Goal: Information Seeking & Learning: Learn about a topic

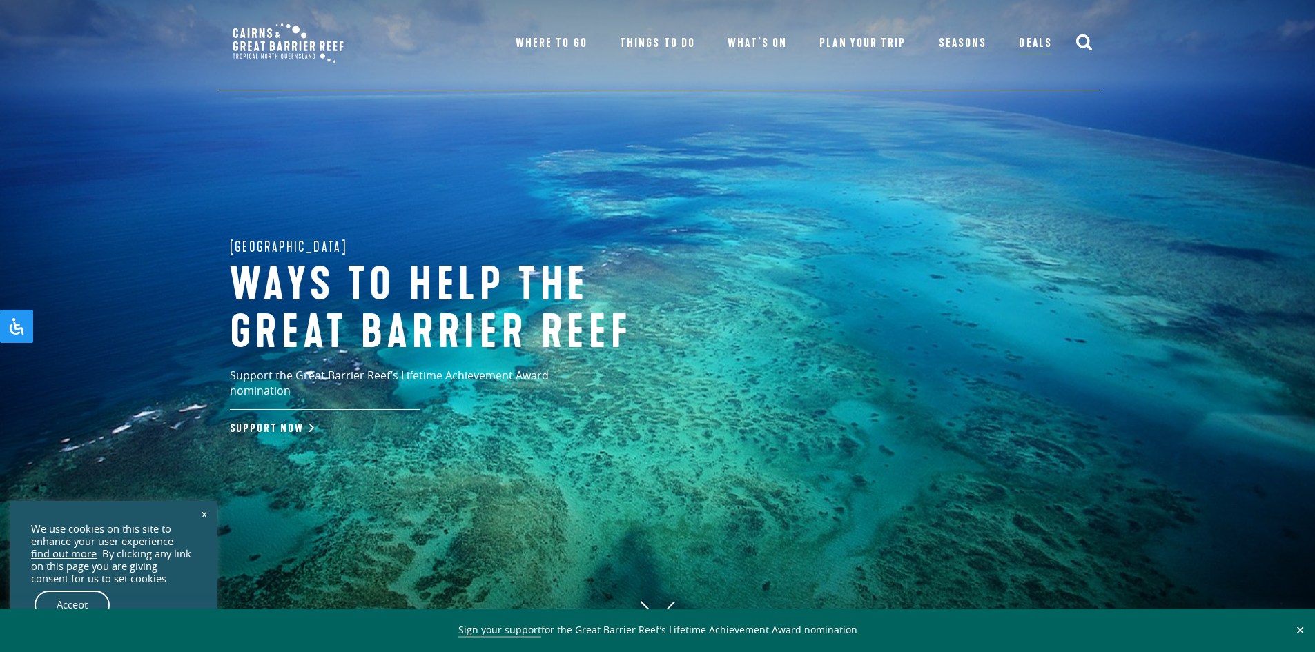
click at [196, 301] on div "Great Barrier Reef Ways to help the great barrier reef Support the Great Barrie…" at bounding box center [657, 326] width 1315 height 652
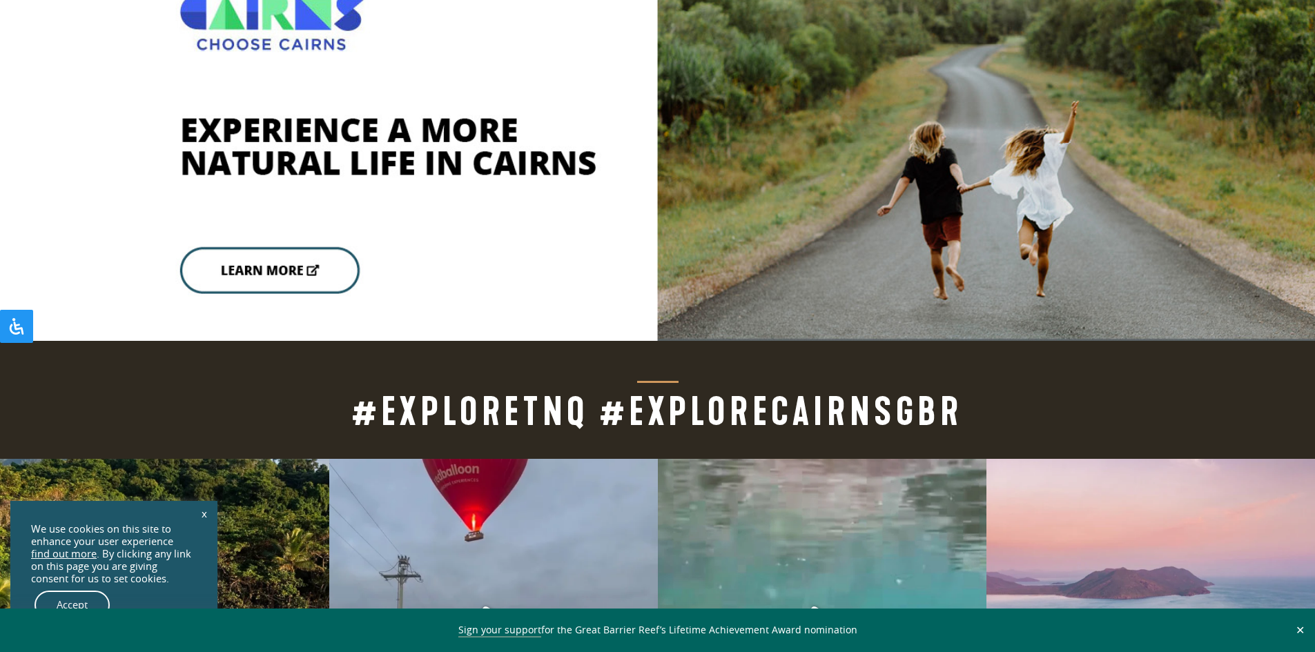
scroll to position [3332, 0]
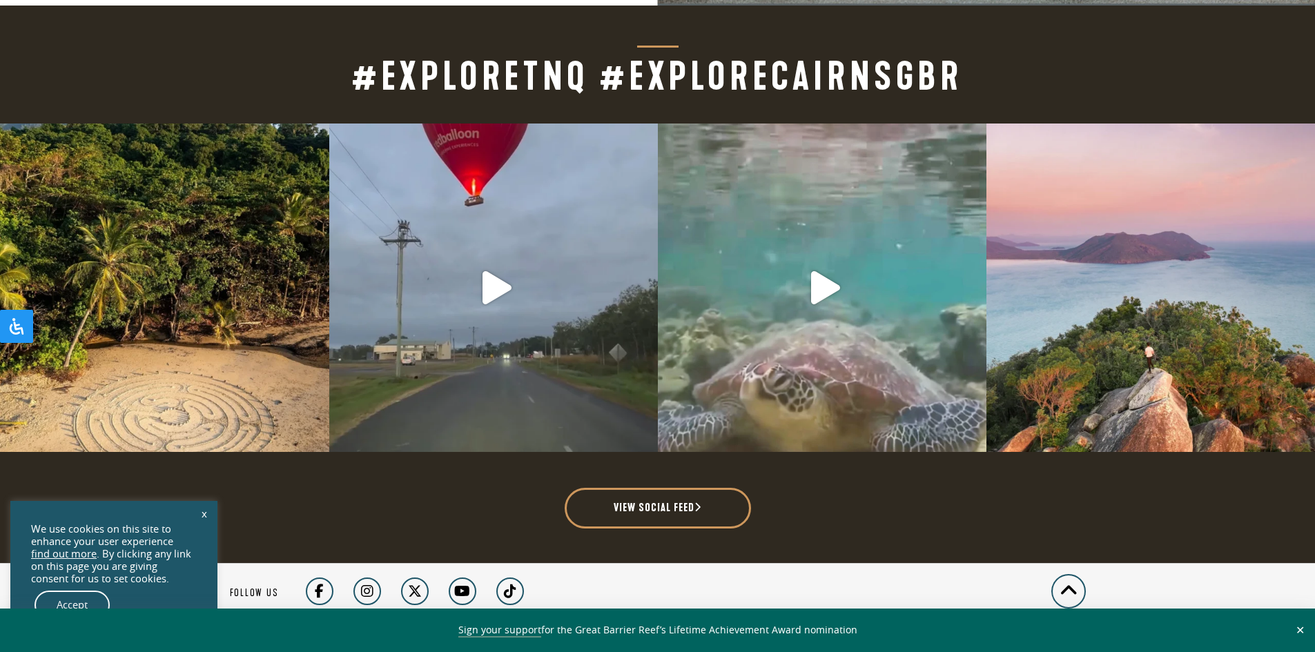
click at [1300, 631] on button "✕" at bounding box center [1300, 630] width 16 height 12
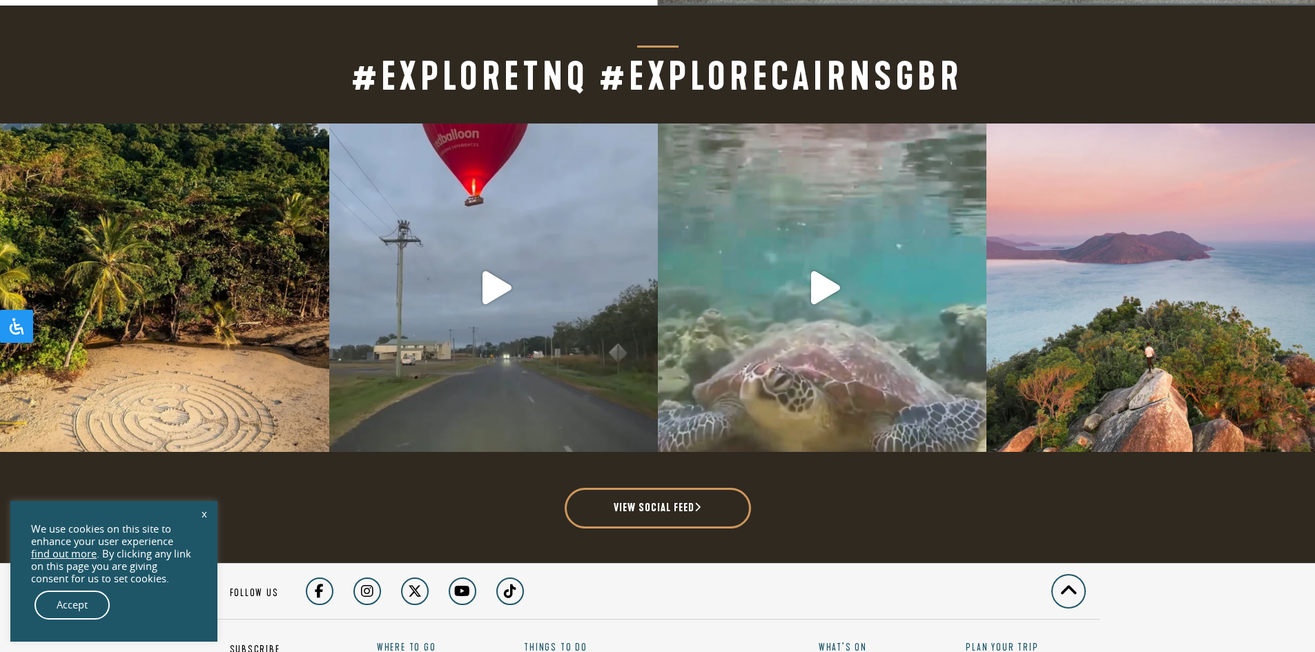
copy p "Tourism [GEOGRAPHIC_DATA]"
drag, startPoint x: 424, startPoint y: 591, endPoint x: 517, endPoint y: 591, distance: 93.2
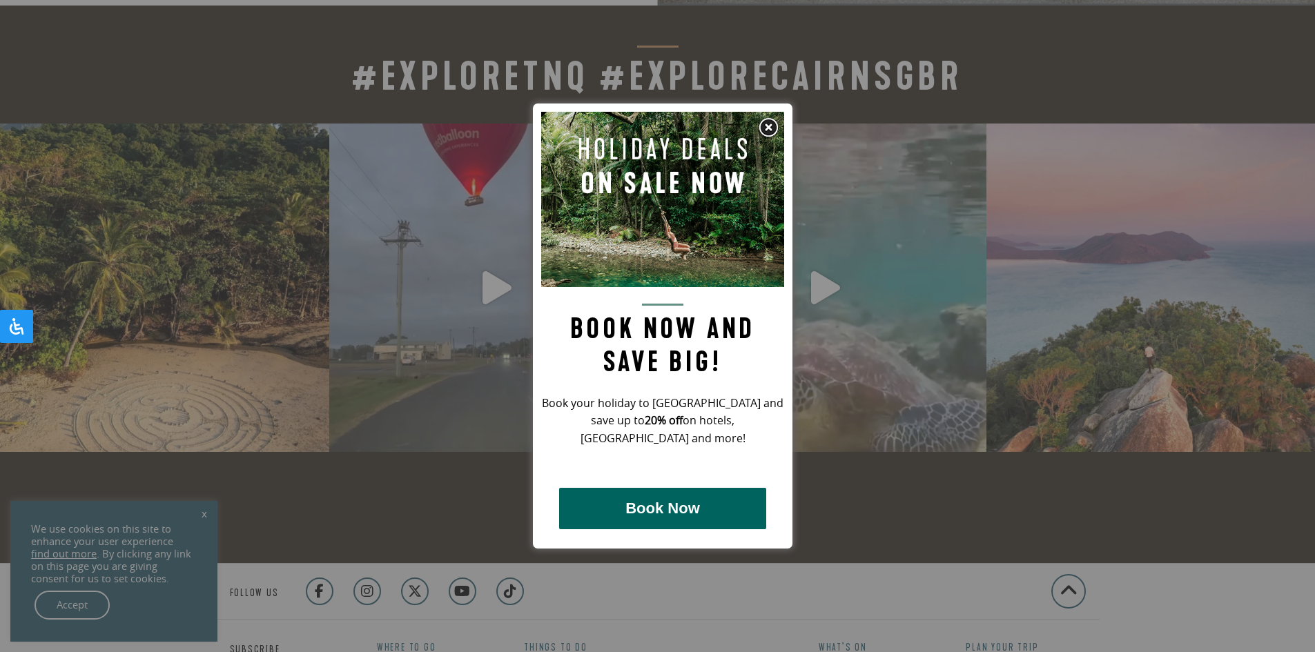
click at [762, 122] on img at bounding box center [768, 127] width 21 height 21
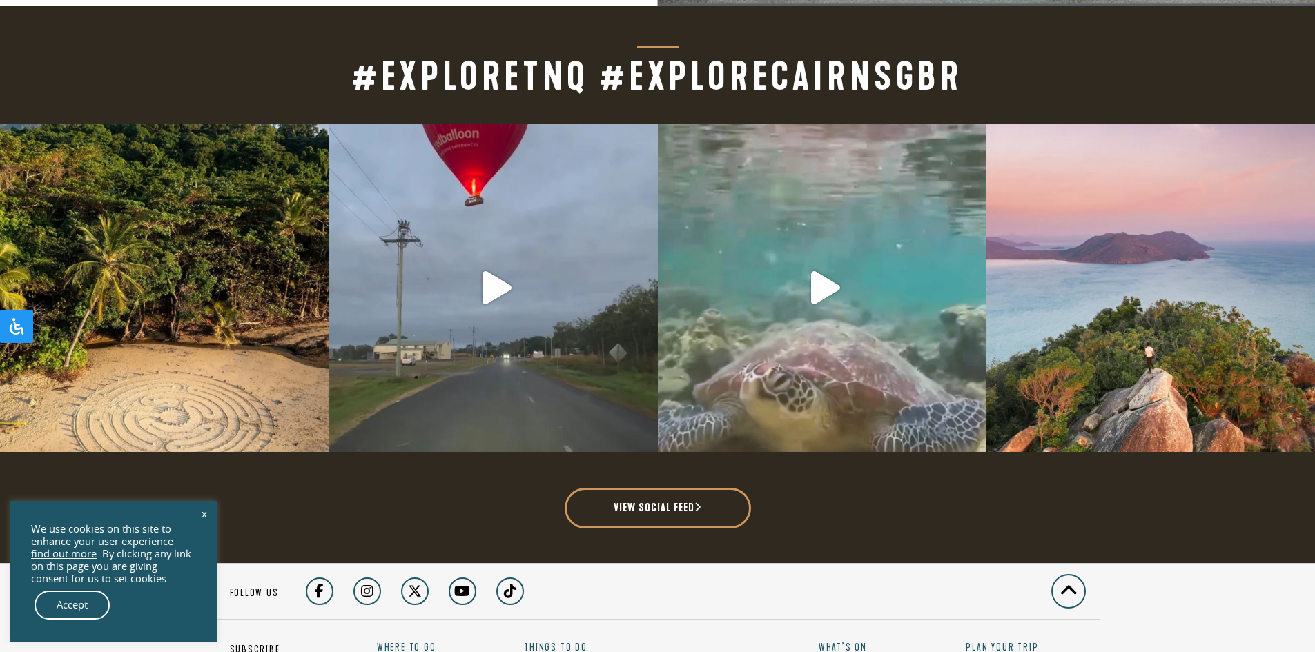
copy p "Tourism [GEOGRAPHIC_DATA]"
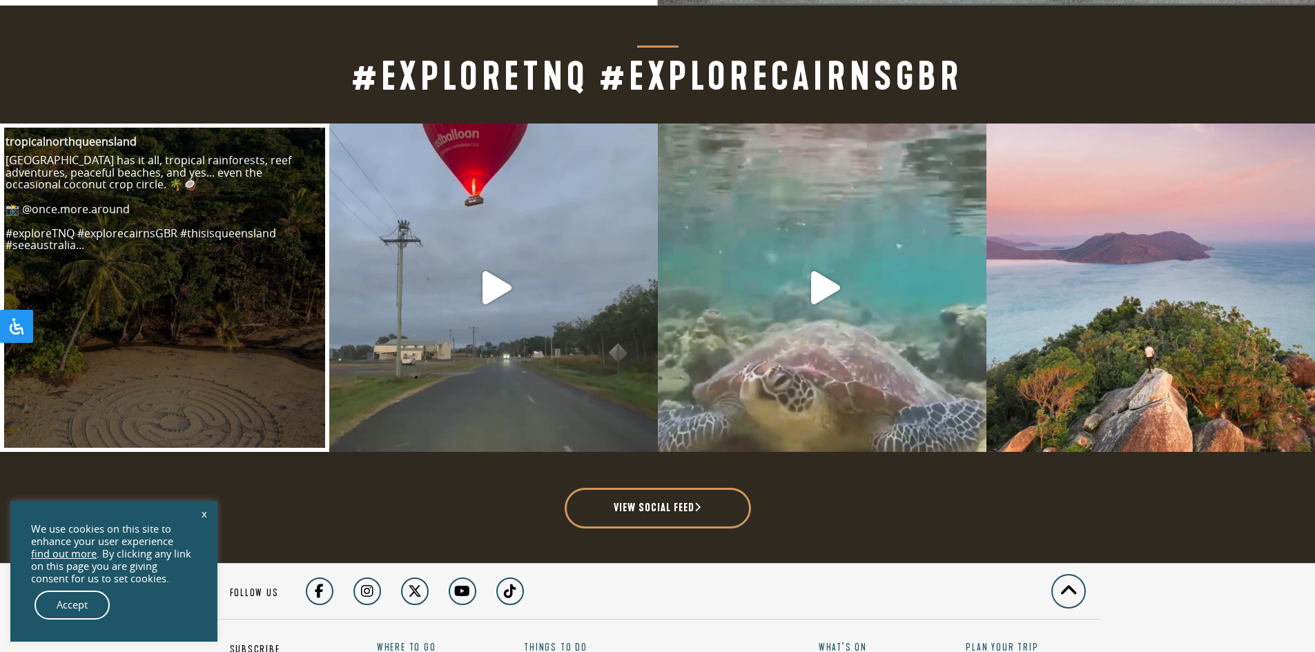
copy p "Tourism [GEOGRAPHIC_DATA]"
